Goal: Find specific page/section: Find specific page/section

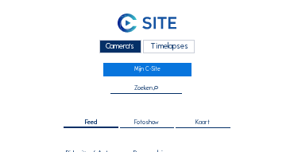
scroll to position [603, 0]
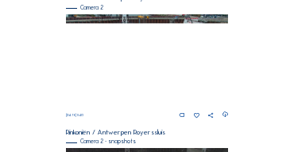
scroll to position [285, 0]
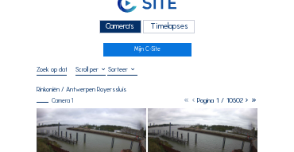
scroll to position [16, 0]
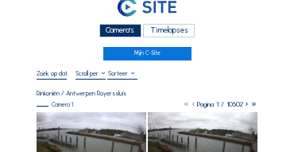
drag, startPoint x: 118, startPoint y: 32, endPoint x: 106, endPoint y: 34, distance: 12.2
click at [118, 32] on div "Camera's" at bounding box center [120, 31] width 42 height 14
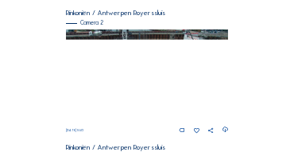
scroll to position [270, 0]
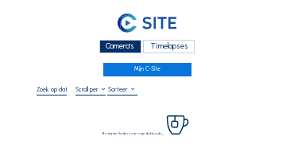
click at [126, 48] on div "Camera's" at bounding box center [120, 47] width 42 height 14
